Goal: Transaction & Acquisition: Purchase product/service

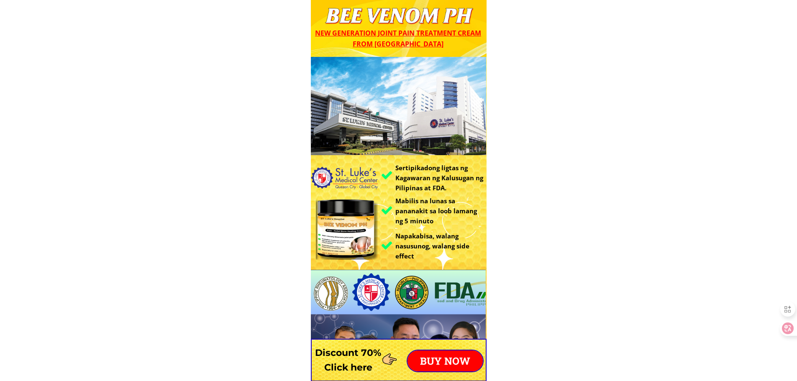
click at [443, 356] on p "BUY NOW" at bounding box center [444, 361] width 75 height 21
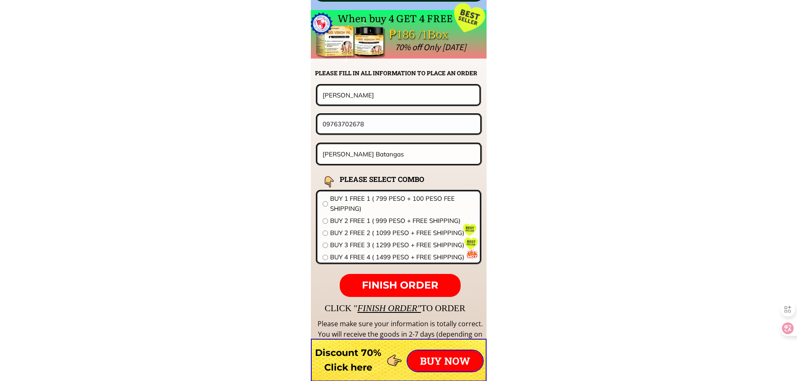
scroll to position [6564, 0]
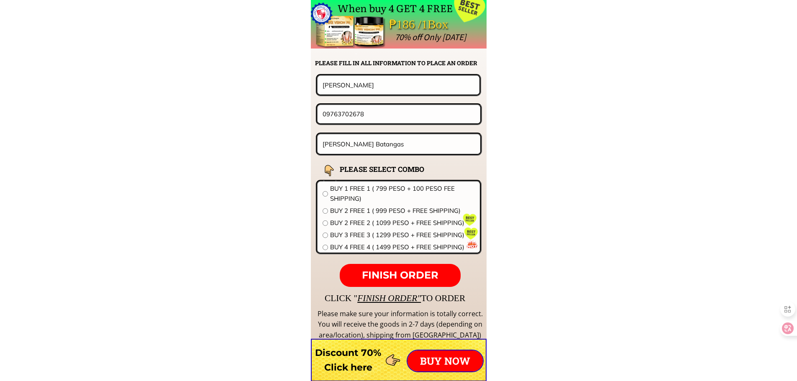
drag, startPoint x: 379, startPoint y: 113, endPoint x: 164, endPoint y: 114, distance: 215.5
paste input "518481522"
type input "09518481522"
drag, startPoint x: 385, startPoint y: 85, endPoint x: 159, endPoint y: 97, distance: 227.1
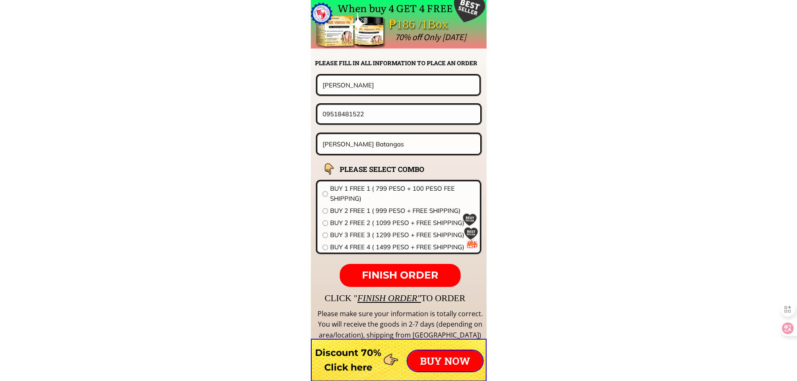
paste input "Mansawi ramalan"
type input "Mansawi ramalan"
click at [395, 154] on div "Ligaya Mabini Batangas" at bounding box center [399, 144] width 167 height 23
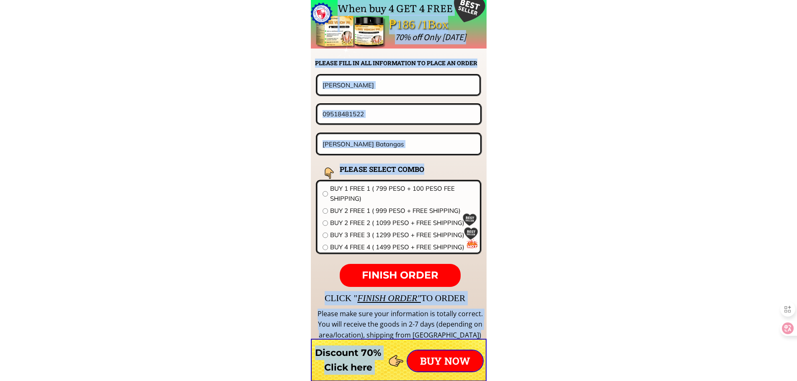
click at [411, 150] on input "Ligaya Mabini Batangas" at bounding box center [398, 144] width 157 height 20
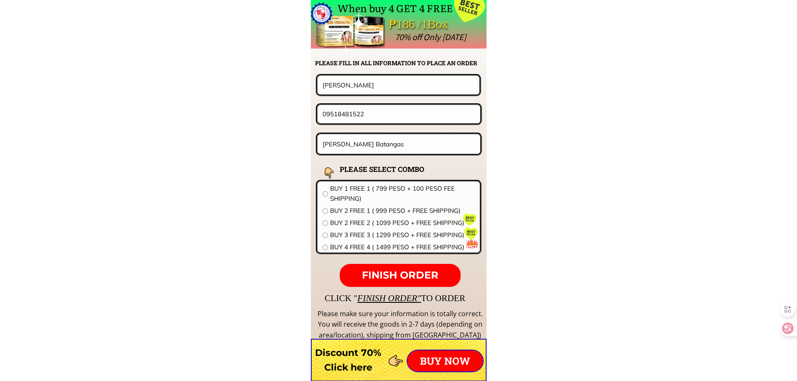
paste input "Purok1 upper hinaplanon iligan city"
type input "Purok1 upper hinaplanon iligan city"
click at [370, 249] on span "BUY 4 FREE 4 ( 1499 PESO + FREE SHIPPING)" at bounding box center [402, 247] width 145 height 10
radio input "true"
click at [386, 266] on p "FINISH ORDER" at bounding box center [400, 275] width 120 height 23
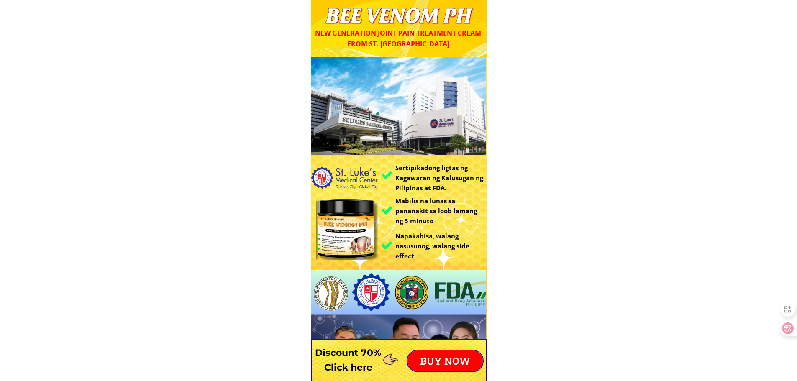
click at [472, 360] on p "BUY NOW" at bounding box center [444, 361] width 75 height 21
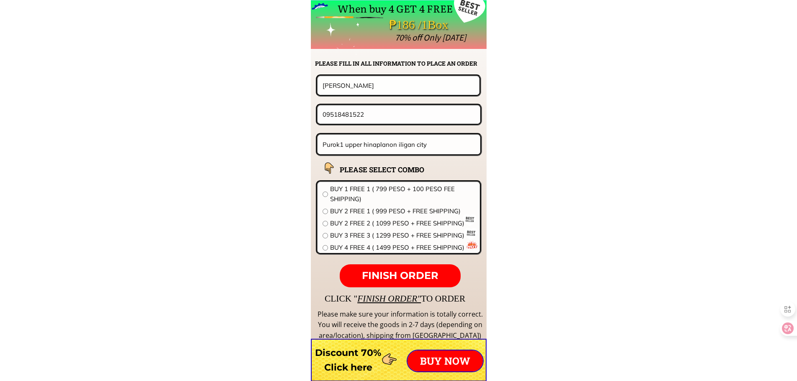
scroll to position [6564, 0]
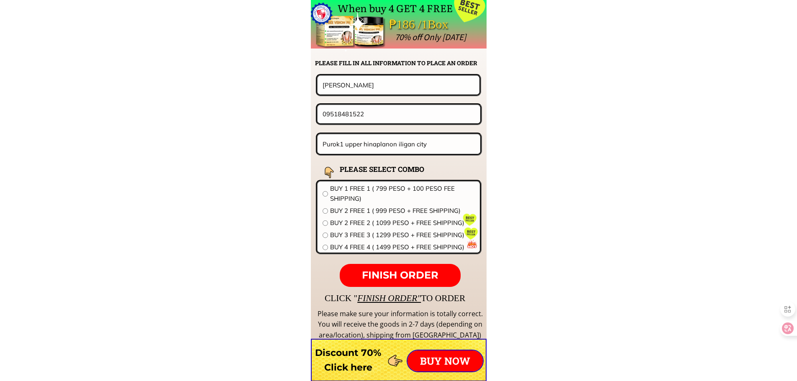
drag, startPoint x: 348, startPoint y: 151, endPoint x: 310, endPoint y: 163, distance: 39.6
paste input "dool sa Gem sa brgy. PS. Ayoha ug pack ang item Aron dili ma damage ang akong I…"
type input "dool sa Gem sa brgy. PS. Ayoha ug pack ang item Aron dili ma damage ang akong I…"
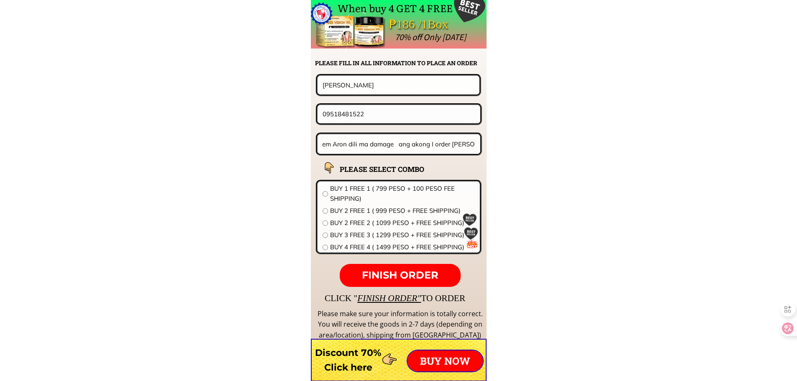
scroll to position [0, 0]
click at [414, 104] on div "09518481522" at bounding box center [399, 113] width 166 height 21
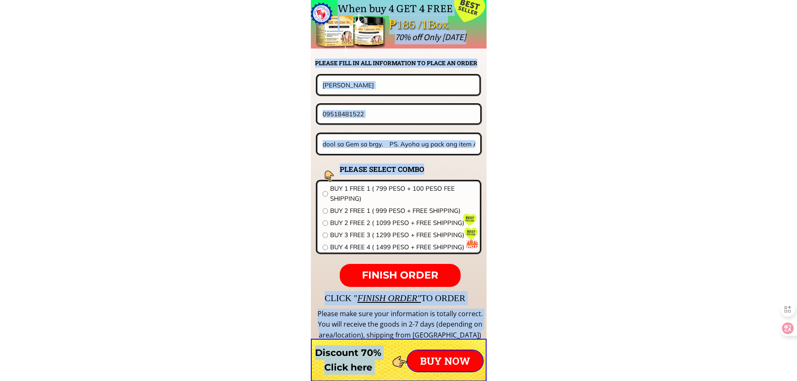
click at [413, 110] on input "09518481522" at bounding box center [398, 114] width 157 height 18
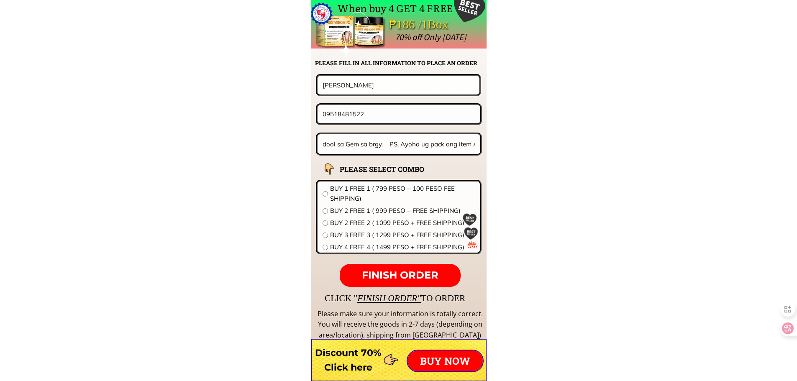
paste input "391811669"
type input "09391811669"
click at [395, 92] on input "Mansawi ramalan" at bounding box center [398, 85] width 156 height 18
paste input "Ana Tabal Tagba"
type input "Ana Tabal Tagba"
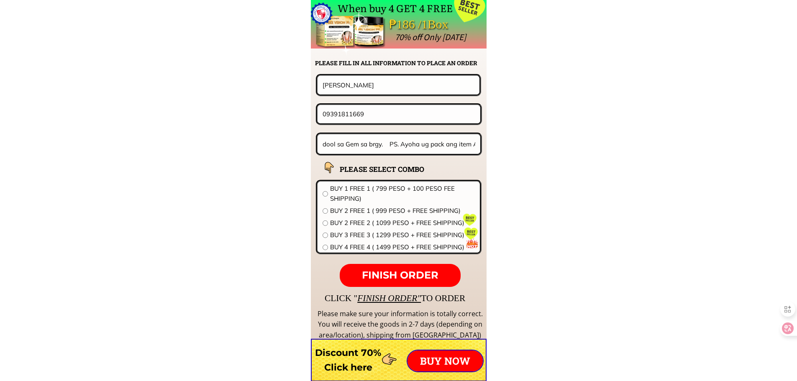
click at [379, 213] on span "BUY 2 FREE 1 ( 999 PESO + FREE SHIPPING)" at bounding box center [402, 211] width 145 height 10
radio input "true"
click at [391, 283] on p "FINISH ORDER" at bounding box center [400, 275] width 120 height 23
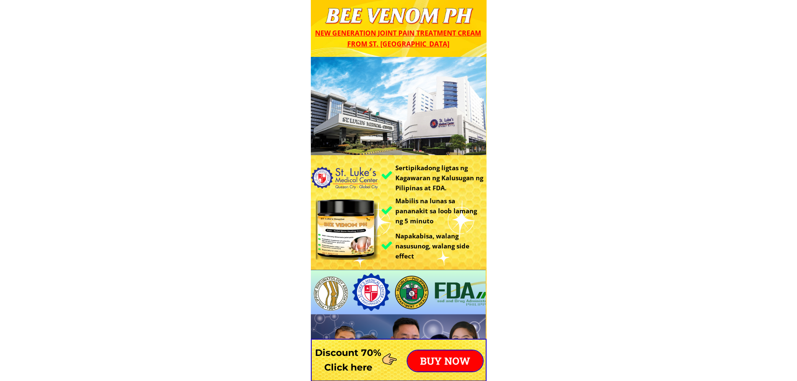
click at [434, 360] on p "BUY NOW" at bounding box center [444, 361] width 75 height 21
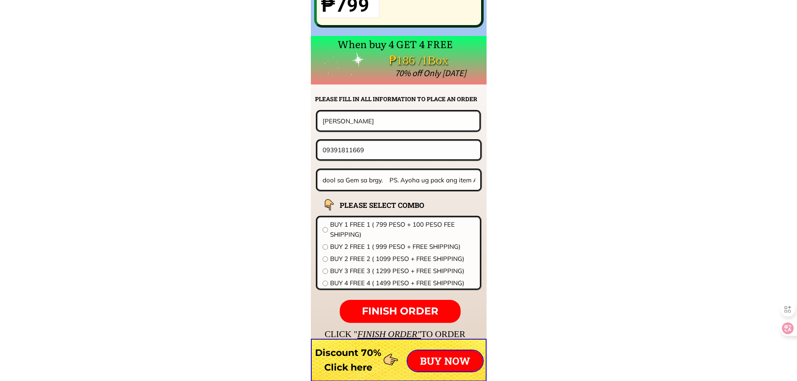
scroll to position [6564, 0]
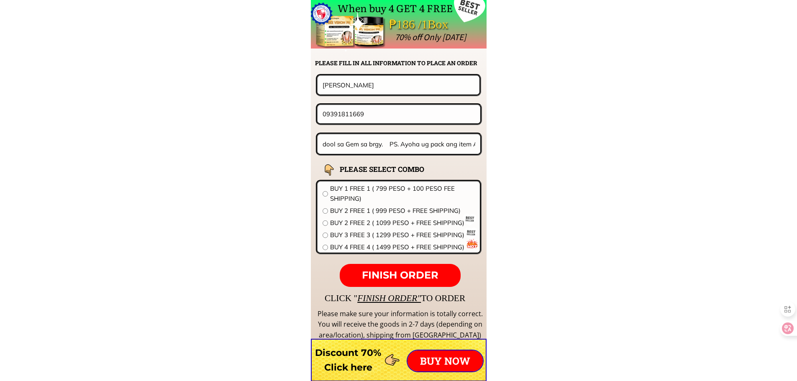
drag, startPoint x: 389, startPoint y: 80, endPoint x: 194, endPoint y: 74, distance: 195.1
paste input "[PERSON_NAME]"
type input "[PERSON_NAME]"
drag, startPoint x: 372, startPoint y: 114, endPoint x: 208, endPoint y: 108, distance: 164.5
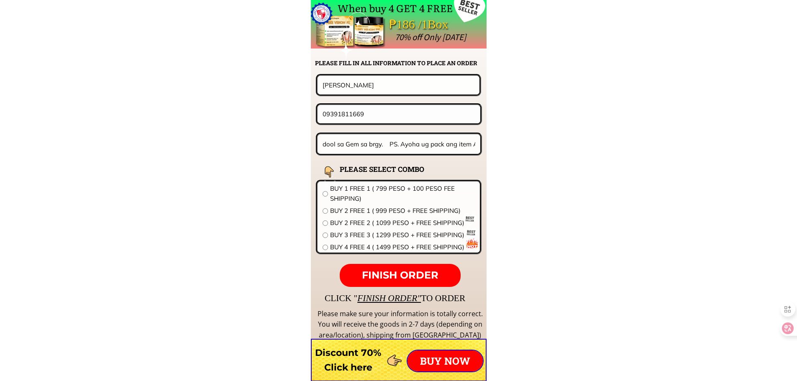
paste input "1639630769275"
drag, startPoint x: 333, startPoint y: 113, endPoint x: 212, endPoint y: 114, distance: 120.9
type input "09630769275"
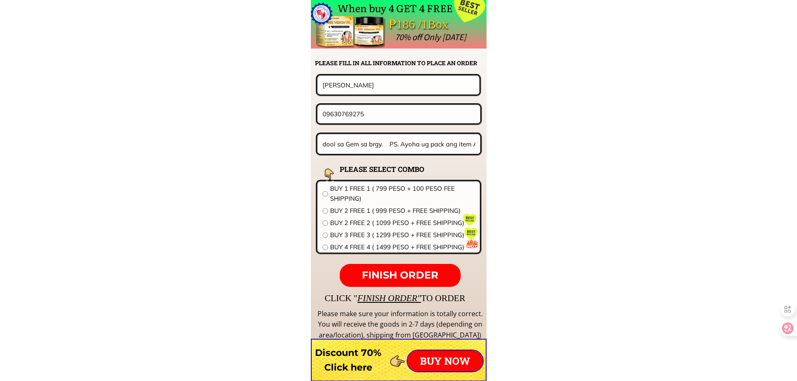
click at [389, 149] on input "dool sa Gem sa brgy. PS. Ayoha ug pack ang item Aron dili ma damage ang akong I…" at bounding box center [398, 144] width 157 height 20
paste input "[STREET_ADDRESS][GEOGRAPHIC_DATA][PERSON_NAME][PERSON_NAME] makati"
type input "[STREET_ADDRESS][GEOGRAPHIC_DATA][PERSON_NAME][PERSON_NAME] makati"
click at [382, 197] on span "BUY 1 FREE 1 ( 799 PESO + 100 PESO FEE SHIPPING)" at bounding box center [402, 194] width 145 height 20
radio input "true"
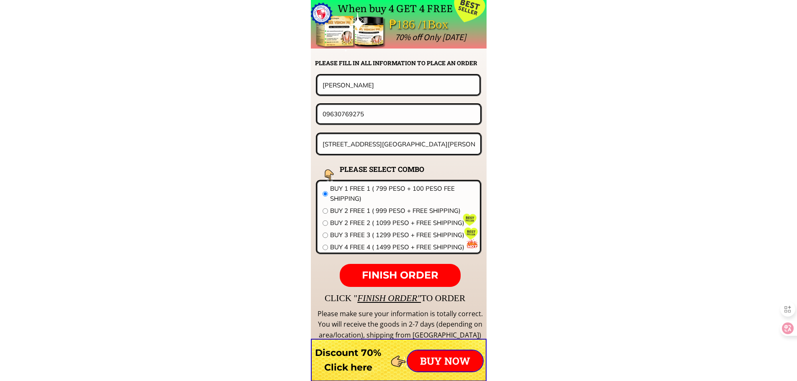
click at [404, 267] on p "FINISH ORDER" at bounding box center [400, 275] width 120 height 23
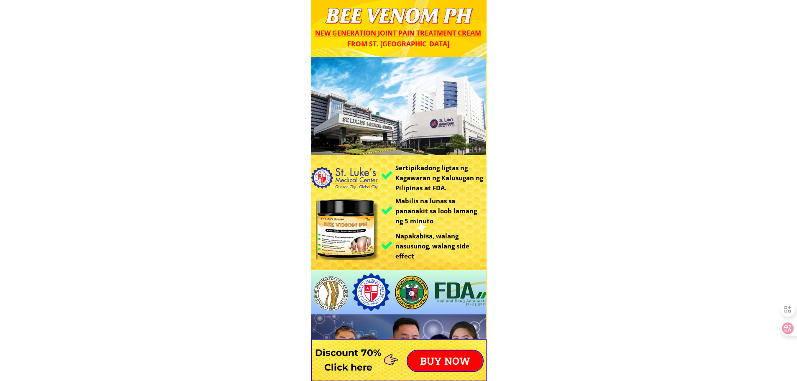
click at [461, 366] on p "BUY NOW" at bounding box center [444, 361] width 75 height 21
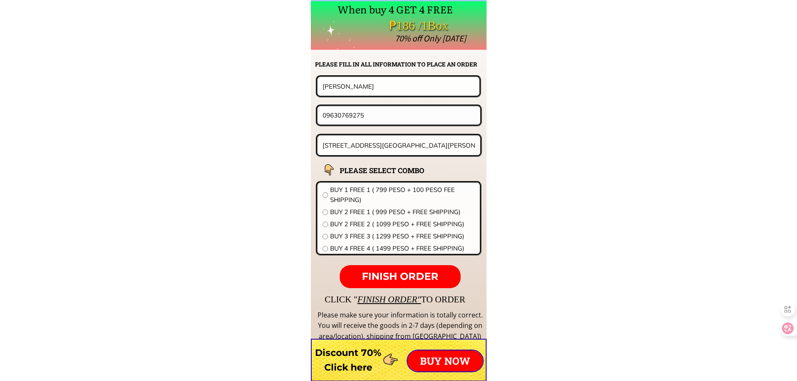
scroll to position [6564, 0]
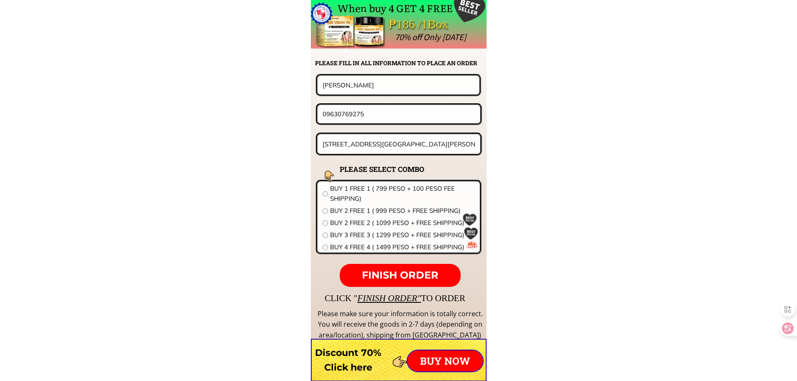
drag, startPoint x: 312, startPoint y: 80, endPoint x: 182, endPoint y: 97, distance: 131.2
paste input "09382604837"
type input "09382604837"
drag, startPoint x: 397, startPoint y: 110, endPoint x: 141, endPoint y: 125, distance: 255.6
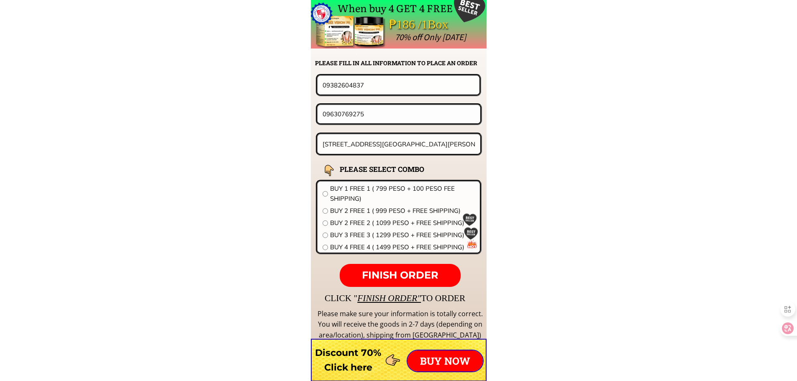
paste input "382604837"
type input "09382604837"
